Goal: Navigation & Orientation: Find specific page/section

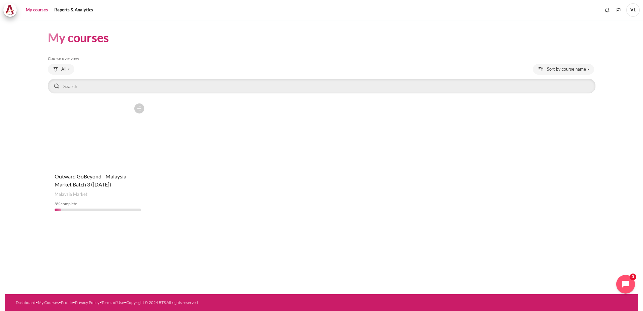
click at [99, 141] on figure "Content" at bounding box center [98, 133] width 100 height 67
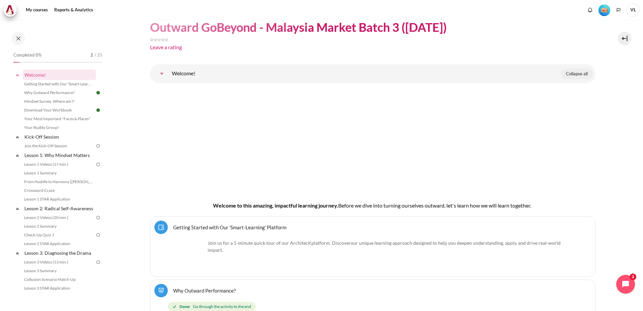
scroll to position [111, 0]
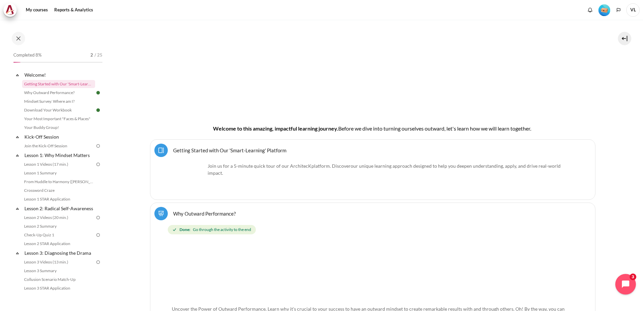
click at [632, 287] on icon "Open chat widget" at bounding box center [629, 284] width 10 height 10
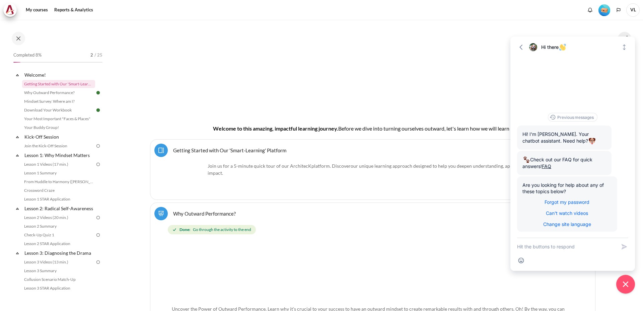
click at [465, 191] on div "Join us for a 5-minute quick tour of our ArchitecK platform. Discover our uniqu…" at bounding box center [373, 178] width 402 height 33
click at [519, 45] on icon "button" at bounding box center [521, 47] width 7 height 7
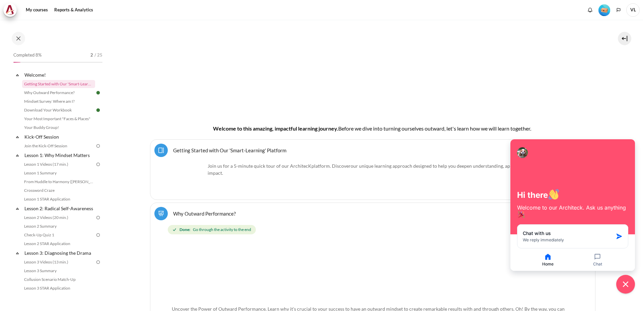
click at [625, 39] on button at bounding box center [624, 38] width 13 height 13
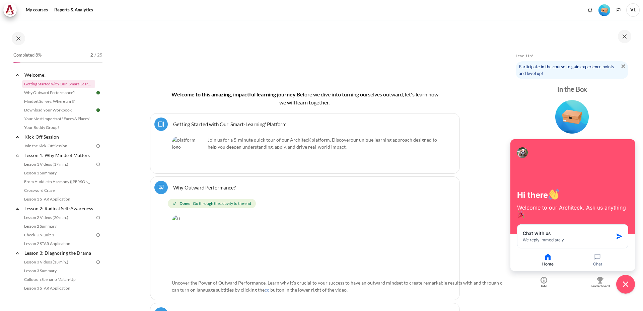
click at [619, 124] on div "Level #1" at bounding box center [572, 116] width 113 height 36
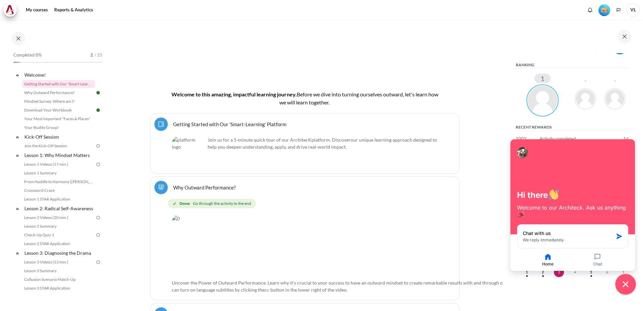
click at [628, 280] on icon "Close chat widget" at bounding box center [625, 284] width 10 height 10
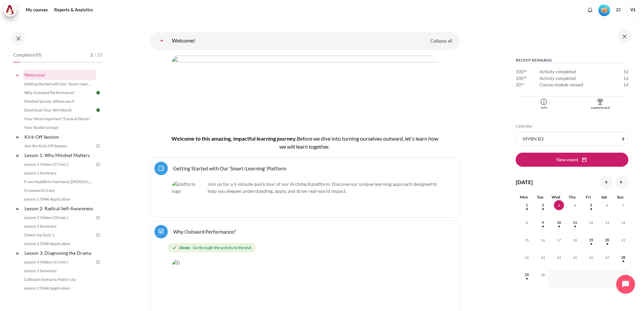
scroll to position [67, 0]
click at [598, 103] on img "Blocks" at bounding box center [600, 101] width 7 height 7
